Goal: Transaction & Acquisition: Subscribe to service/newsletter

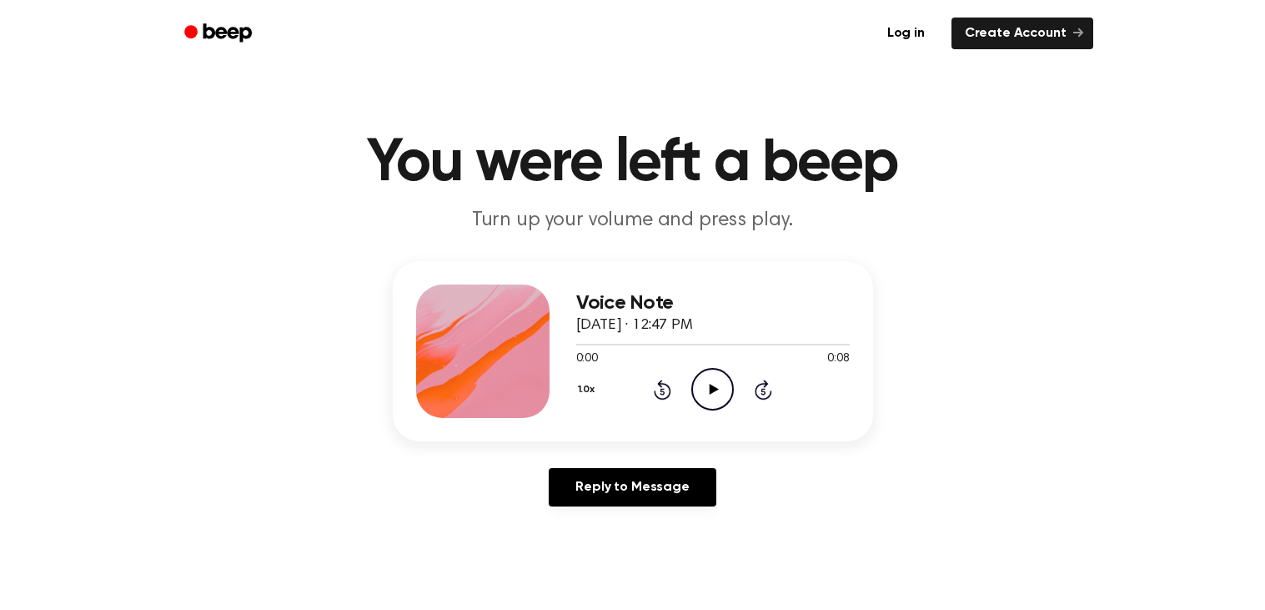
click at [717, 408] on circle at bounding box center [712, 389] width 41 height 41
click at [706, 384] on icon "Play Audio" at bounding box center [712, 389] width 43 height 43
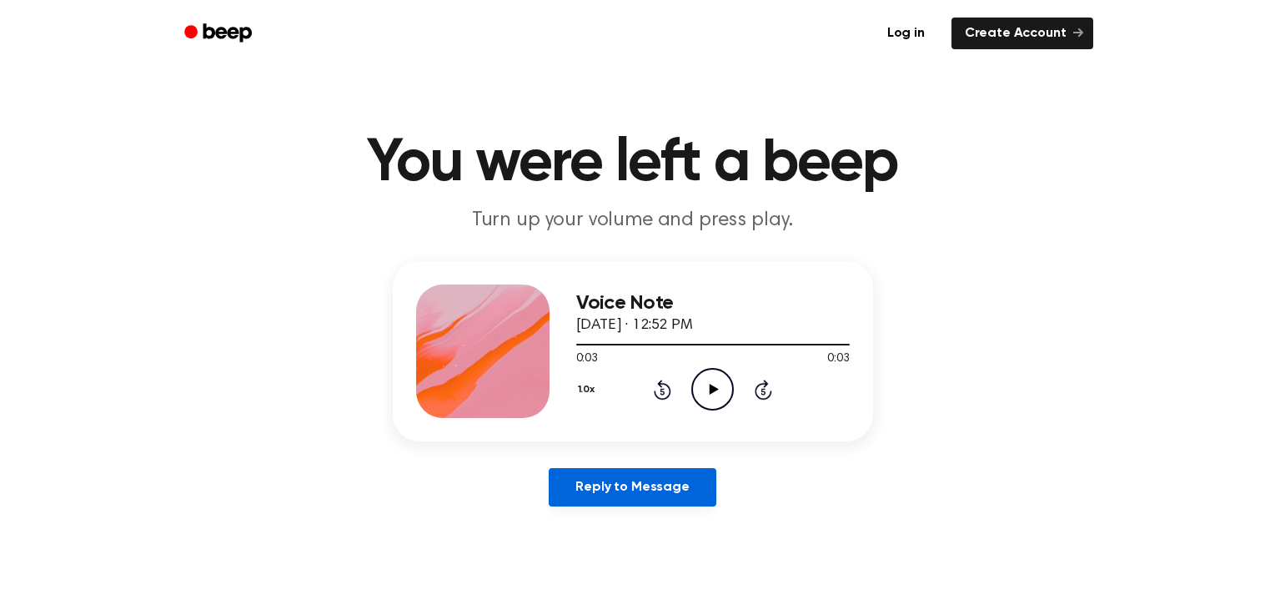
click at [655, 504] on link "Reply to Message" at bounding box center [632, 487] width 167 height 38
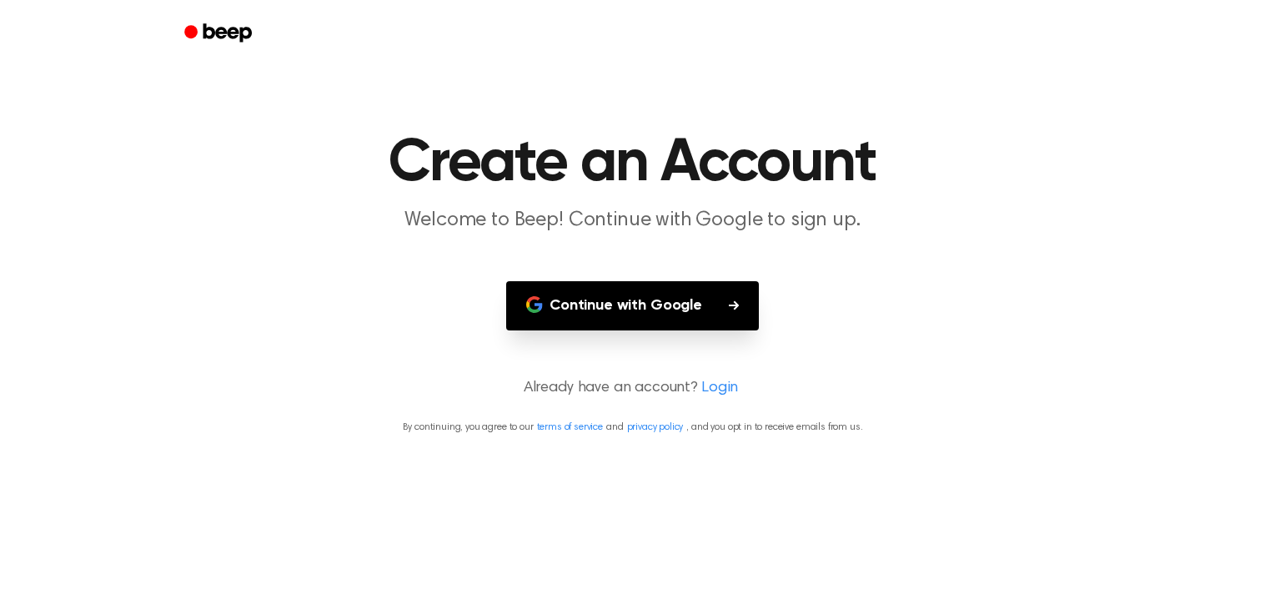
click at [576, 297] on button "Continue with Google" at bounding box center [632, 305] width 253 height 49
click at [217, 73] on main "Create an Account Welcome to Beep! Continue with Google to sign up. Continue wi…" at bounding box center [632, 305] width 1265 height 610
click at [216, 37] on icon "Beep" at bounding box center [219, 33] width 71 height 24
